Goal: Information Seeking & Learning: Learn about a topic

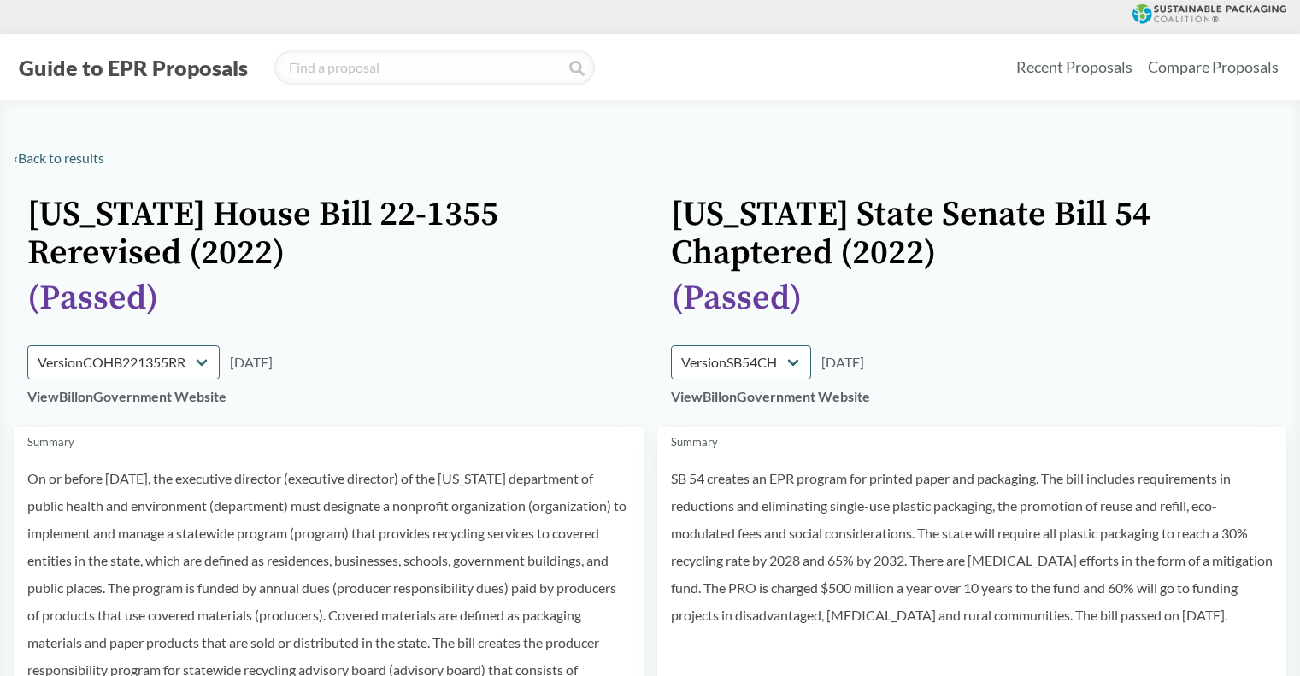
select select "SB54CH"
click at [133, 74] on button "Guide to EPR Proposals" at bounding box center [133, 67] width 239 height 27
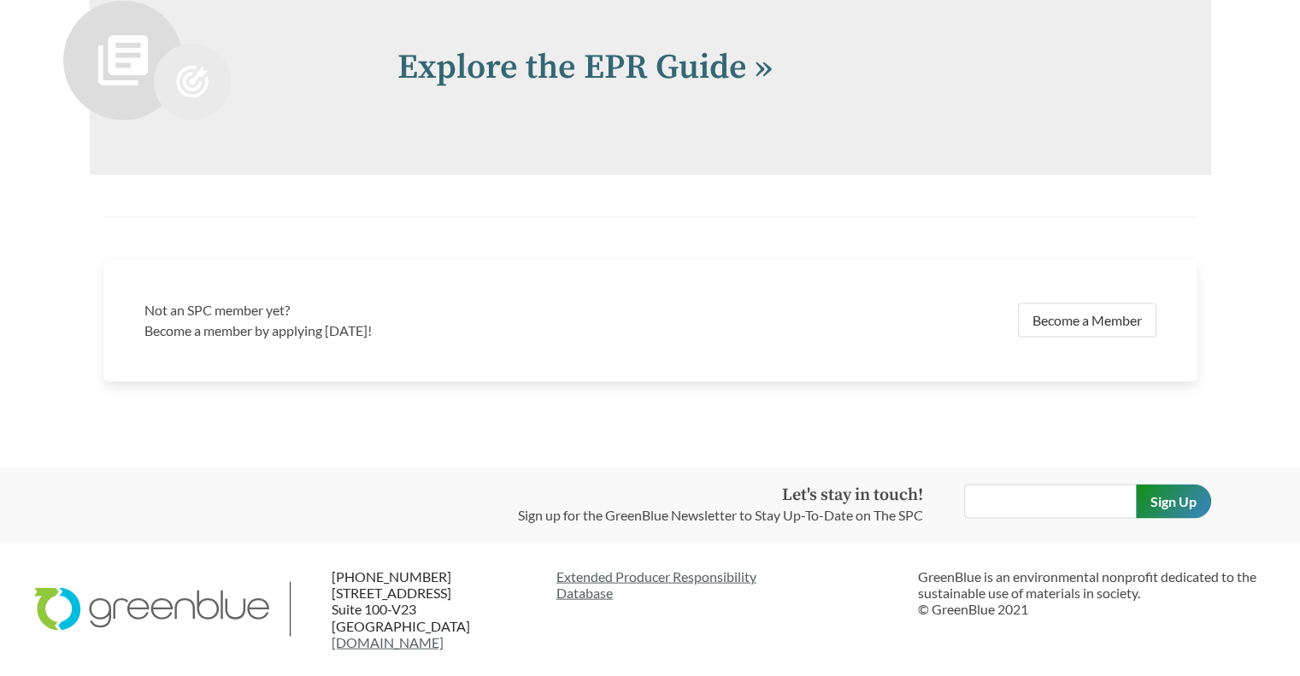
scroll to position [3789, 0]
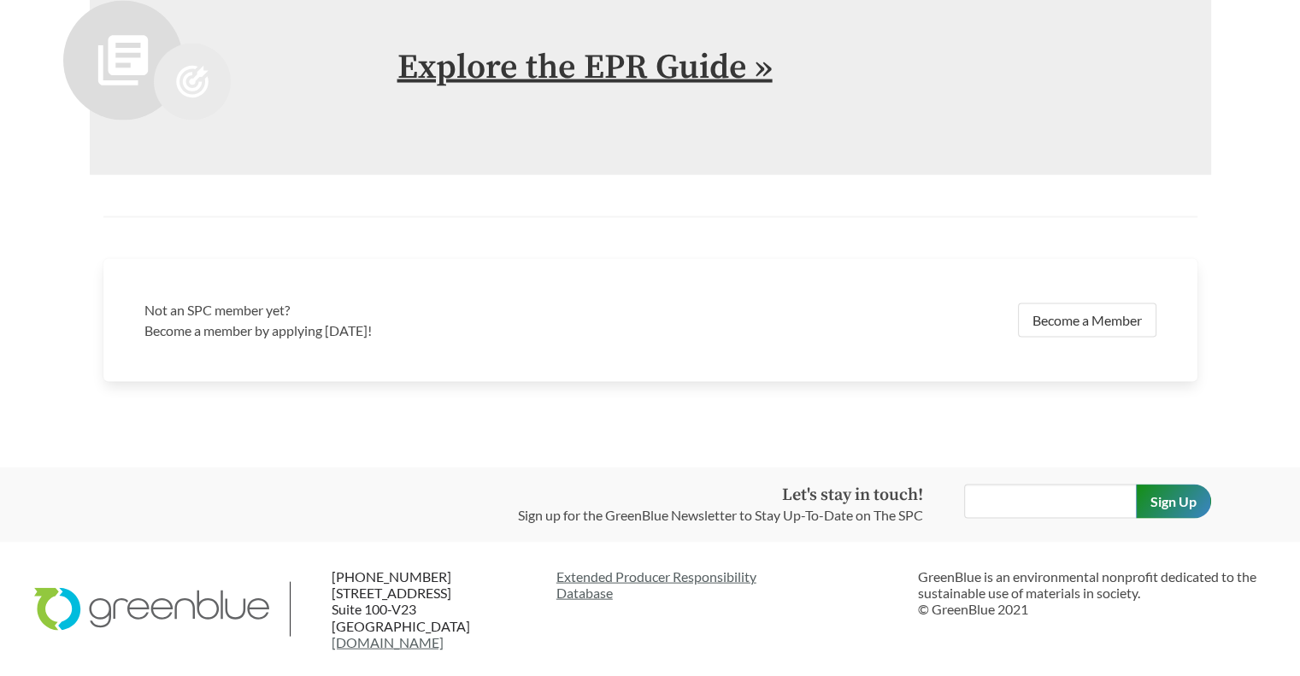
click at [539, 71] on link "Explore the EPR Guide »" at bounding box center [585, 67] width 375 height 43
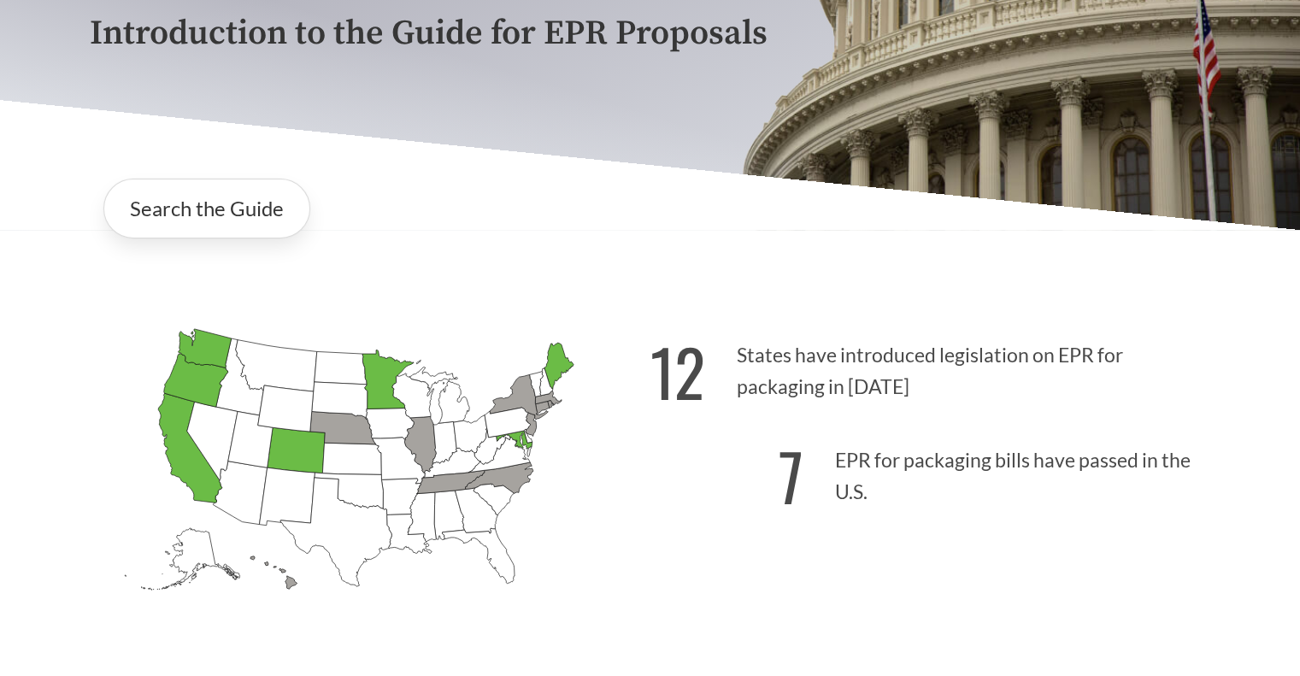
scroll to position [262, 0]
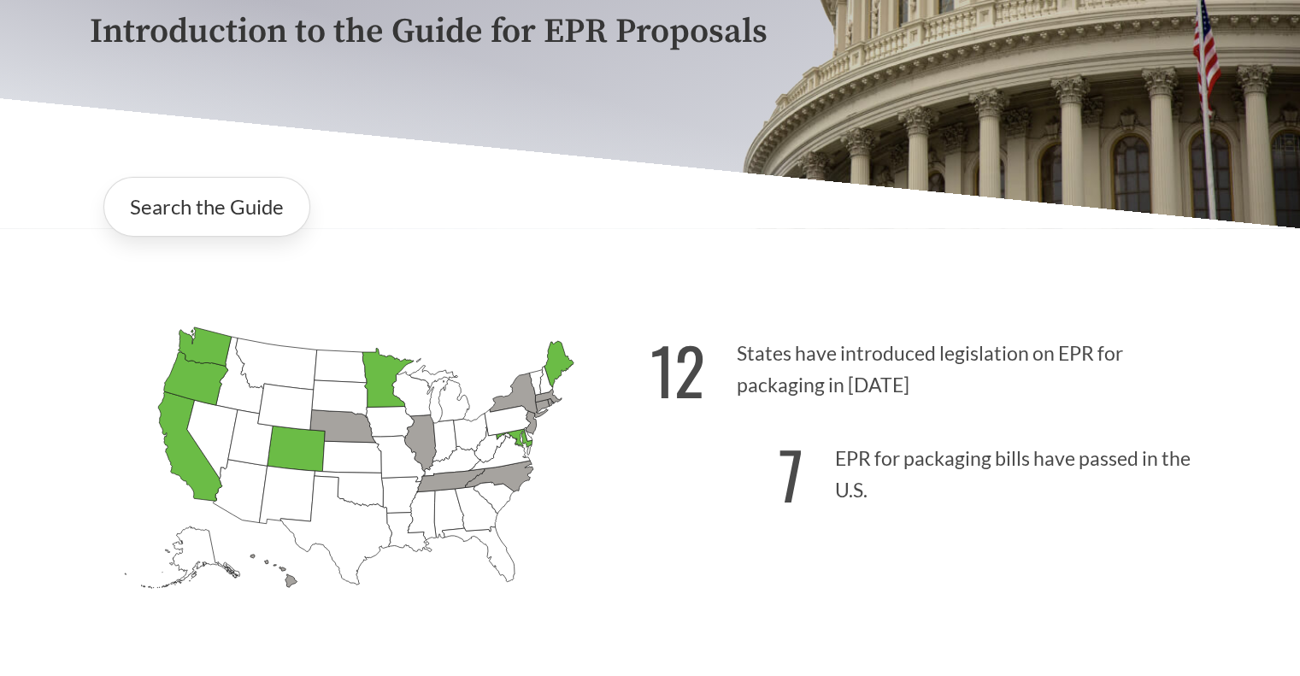
click at [344, 471] on icon "[US_STATE] Introduced:" at bounding box center [351, 457] width 59 height 32
